Goal: Transaction & Acquisition: Purchase product/service

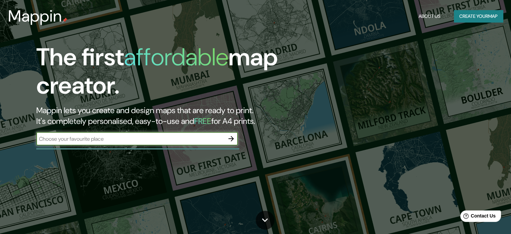
click at [198, 139] on input "text" at bounding box center [130, 139] width 188 height 8
type input "san nicolas"
click at [233, 134] on icon "button" at bounding box center [231, 138] width 8 height 8
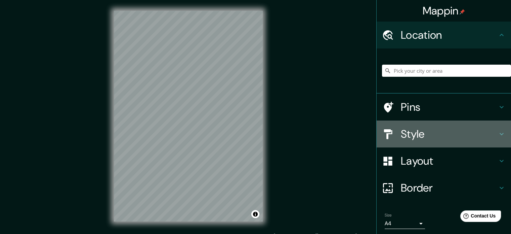
click at [434, 132] on h4 "Style" at bounding box center [449, 133] width 97 height 13
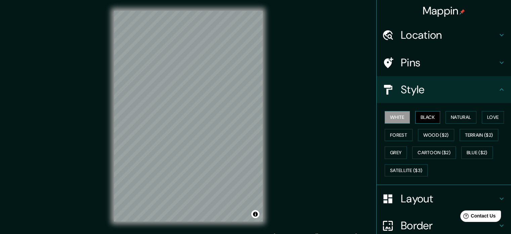
click at [423, 116] on button "Black" at bounding box center [428, 117] width 25 height 12
click at [387, 133] on button "Forest" at bounding box center [399, 135] width 28 height 12
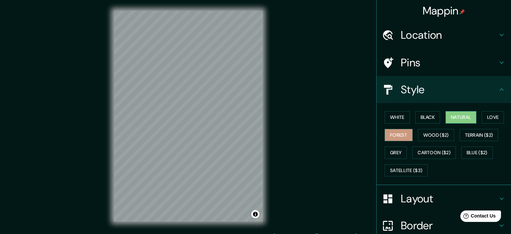
click at [464, 120] on button "Natural" at bounding box center [461, 117] width 31 height 12
click at [320, 180] on div "Mappin Location Pins Style White Black Natural Love Forest Wood ($2) Terrain ($…" at bounding box center [255, 121] width 511 height 243
click at [431, 130] on button "Wood ($2)" at bounding box center [436, 135] width 36 height 12
